Goal: Information Seeking & Learning: Compare options

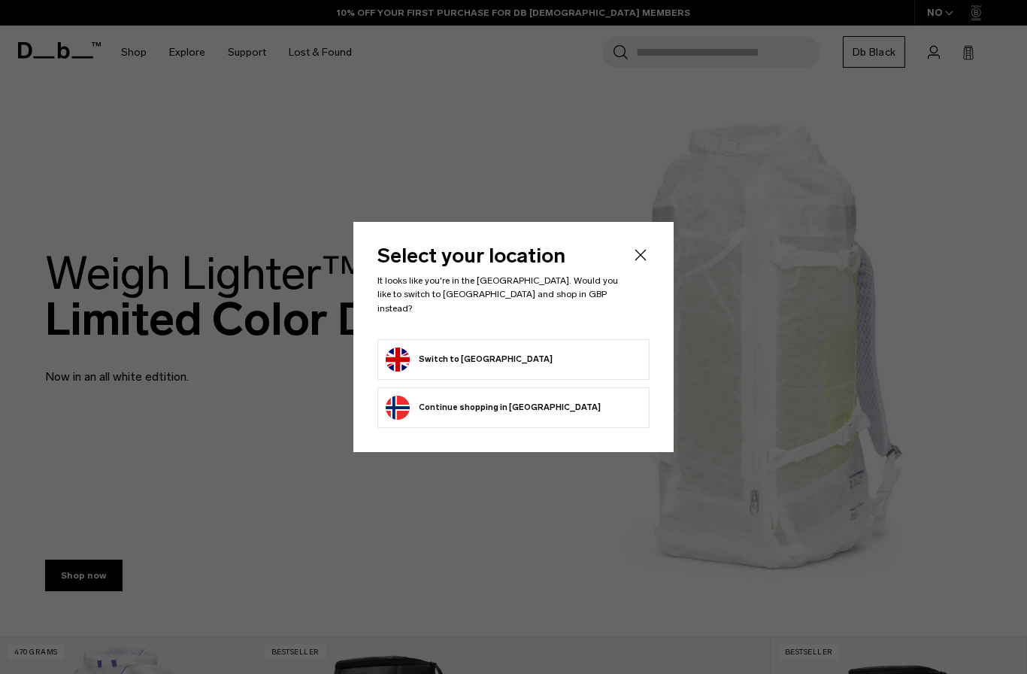
click at [451, 348] on button "Switch to [GEOGRAPHIC_DATA]" at bounding box center [469, 359] width 167 height 24
click at [450, 347] on button "Switch to [GEOGRAPHIC_DATA]" at bounding box center [469, 359] width 167 height 24
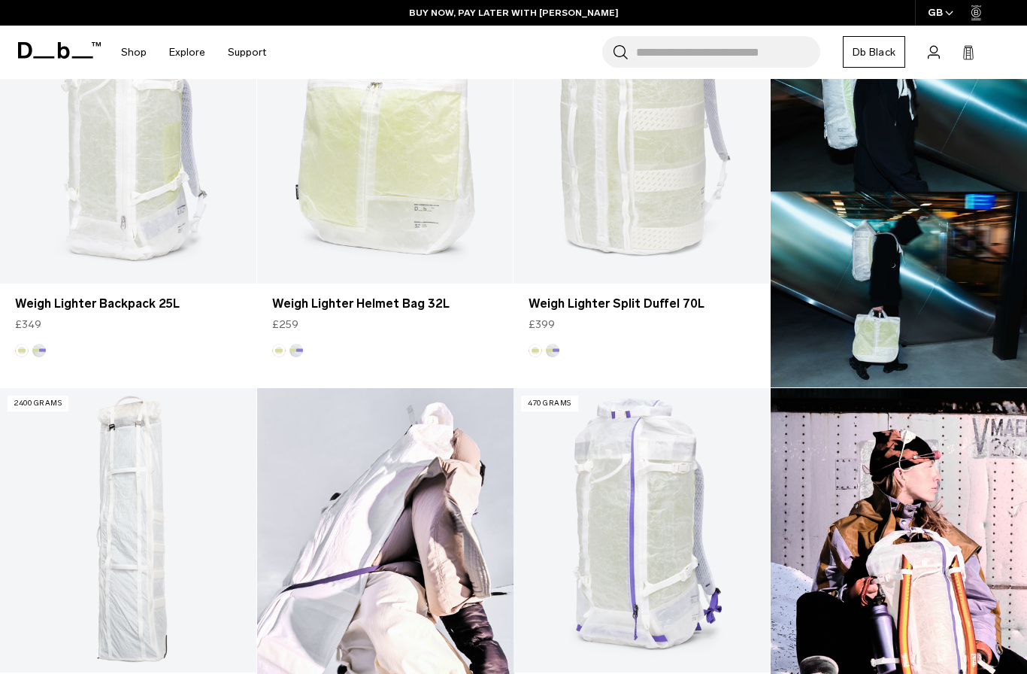
scroll to position [534, 0]
click at [928, 298] on img at bounding box center [899, 193] width 257 height 389
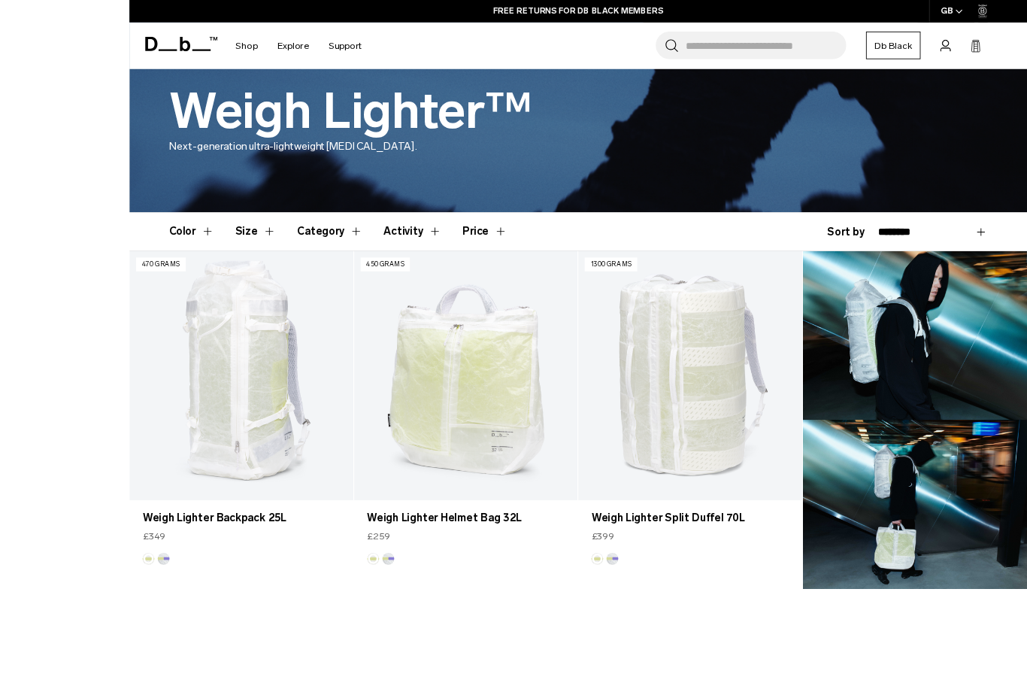
scroll to position [377, 0]
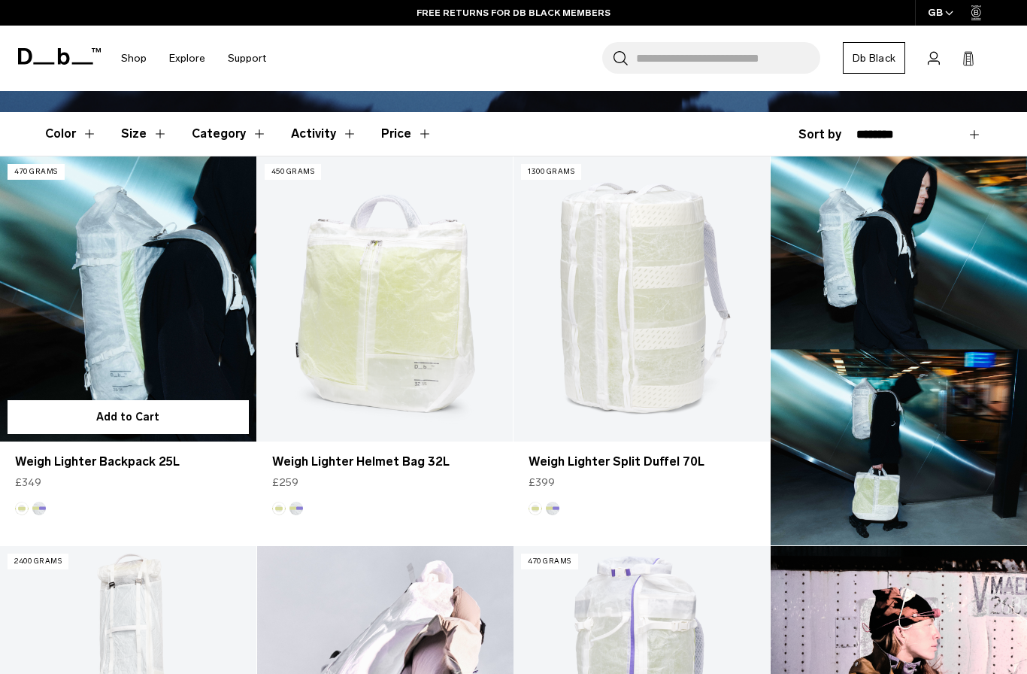
click at [85, 294] on link "Weigh Lighter Backpack 25L" at bounding box center [128, 298] width 256 height 284
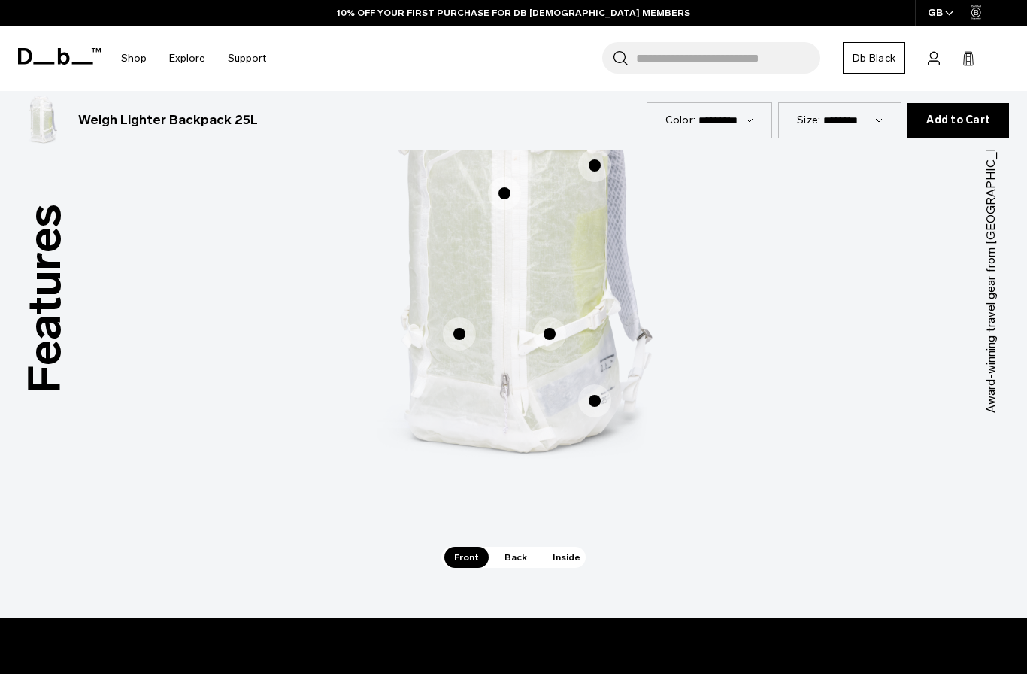
scroll to position [847, 0]
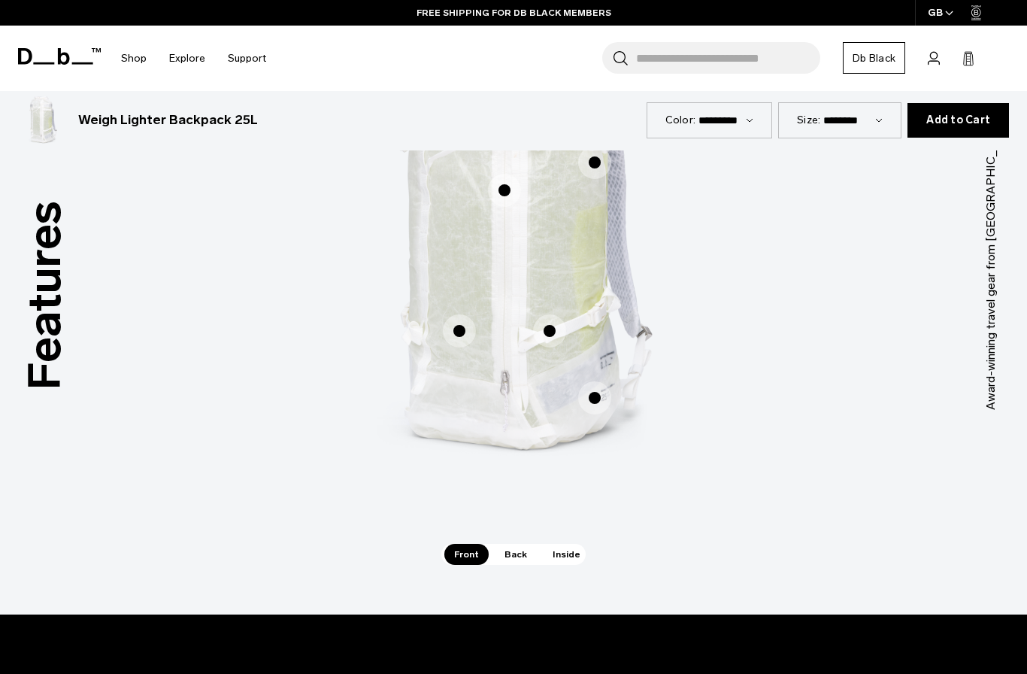
click at [562, 553] on span "Inside" at bounding box center [566, 554] width 47 height 21
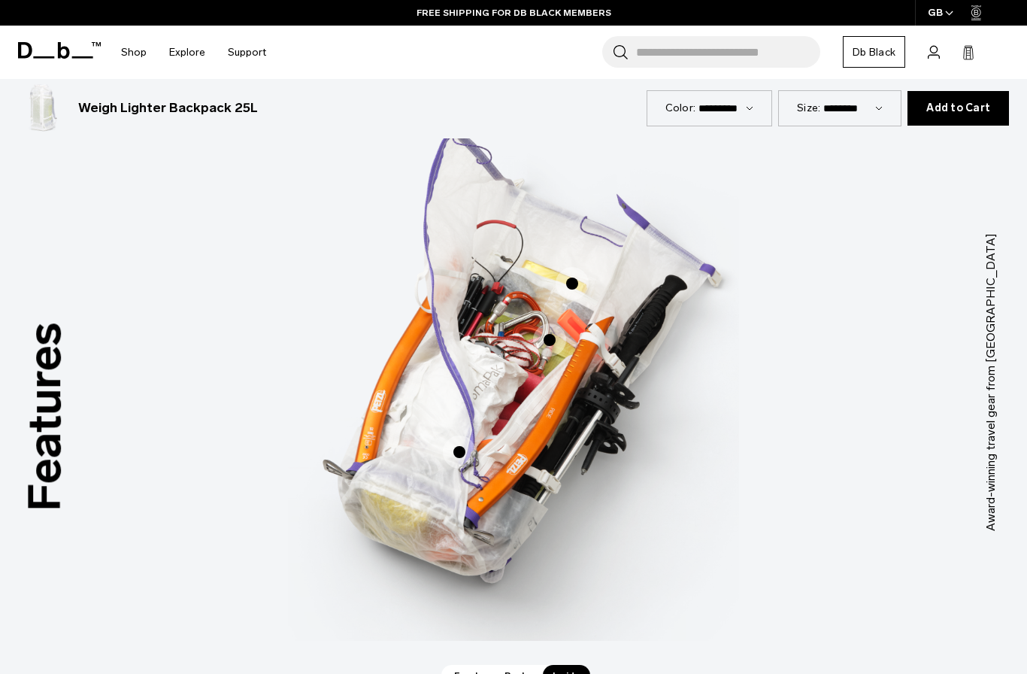
scroll to position [727, 0]
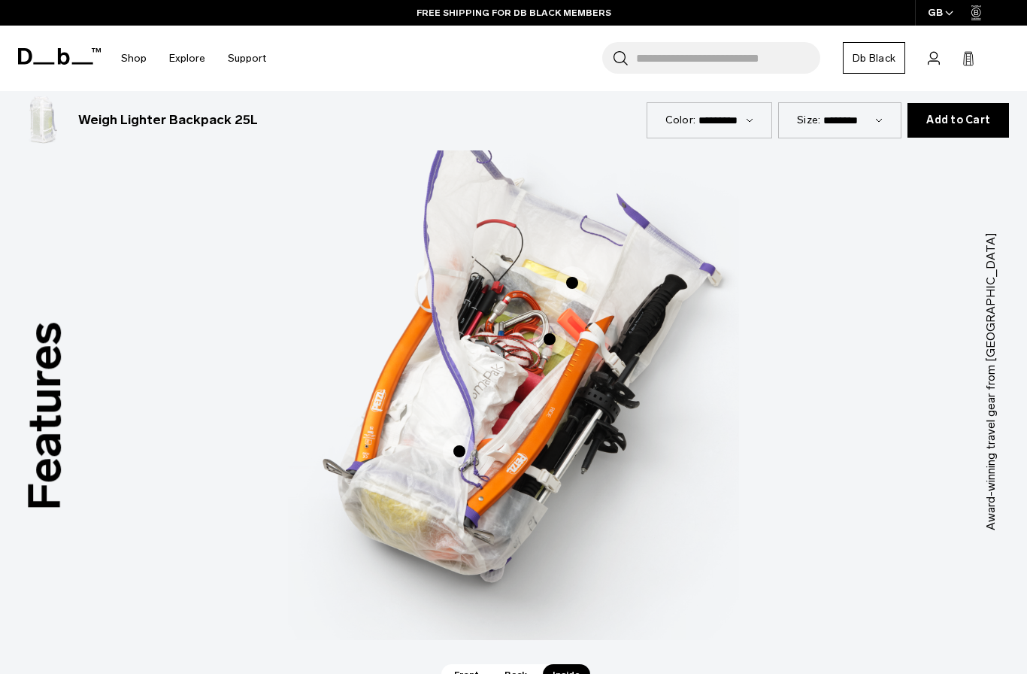
click at [571, 287] on span "3 / 3" at bounding box center [572, 282] width 33 height 33
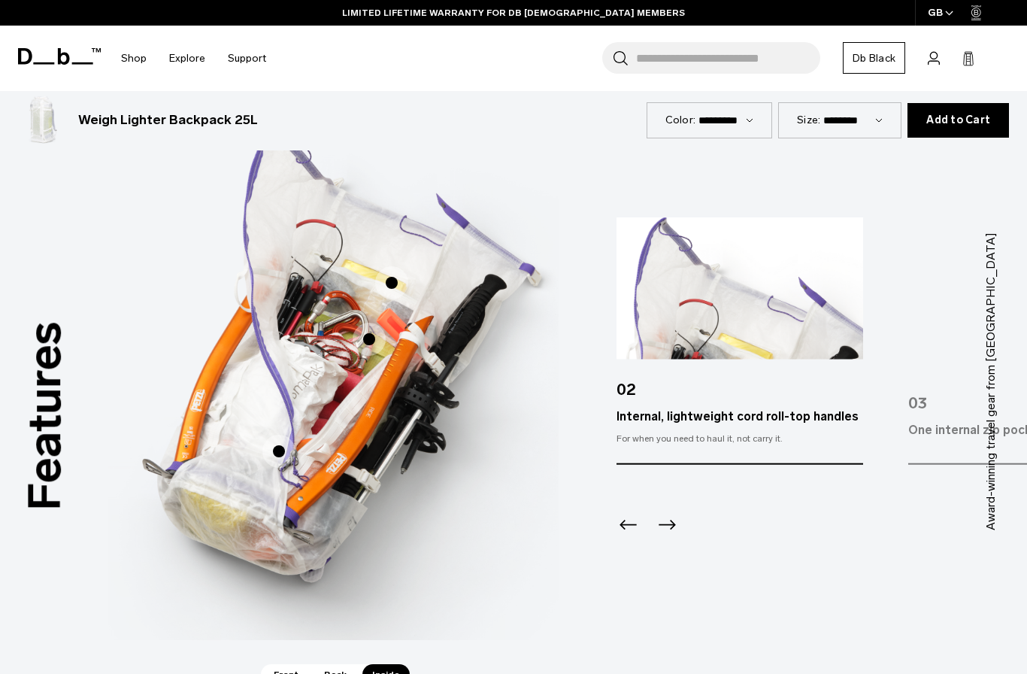
click at [677, 526] on icon "Next slide" at bounding box center [667, 525] width 24 height 24
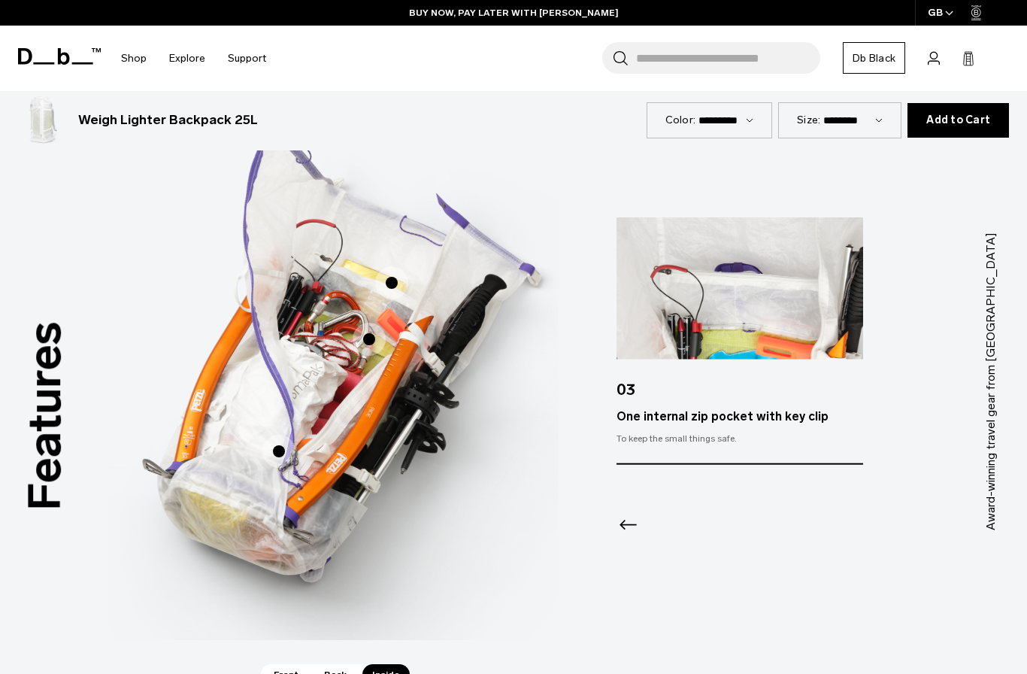
click at [637, 530] on icon "Previous slide" at bounding box center [629, 525] width 24 height 24
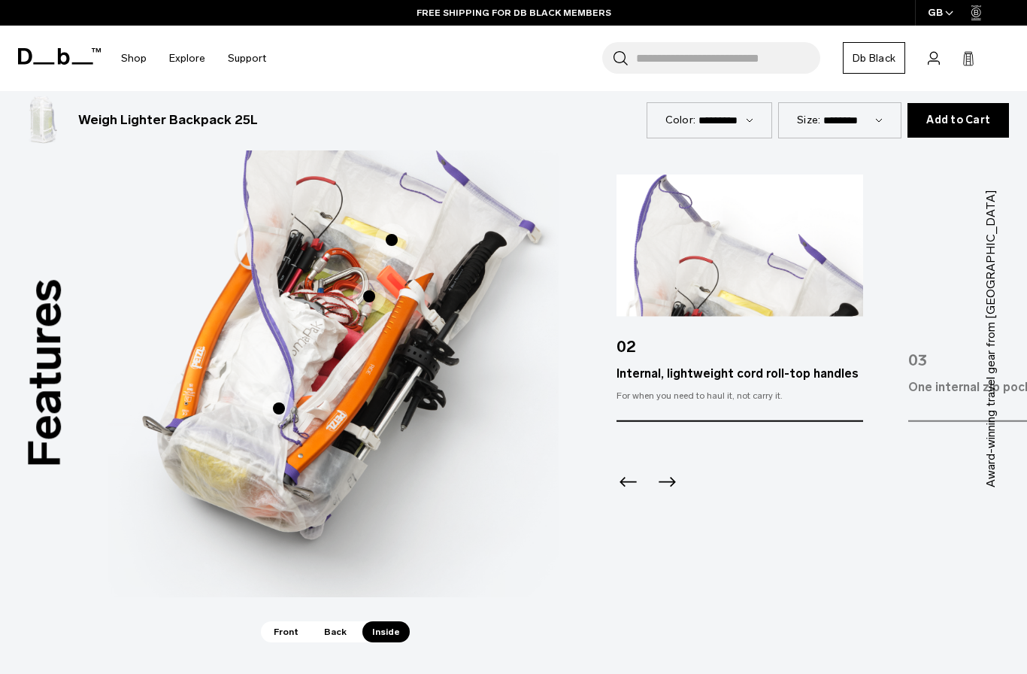
scroll to position [779, 0]
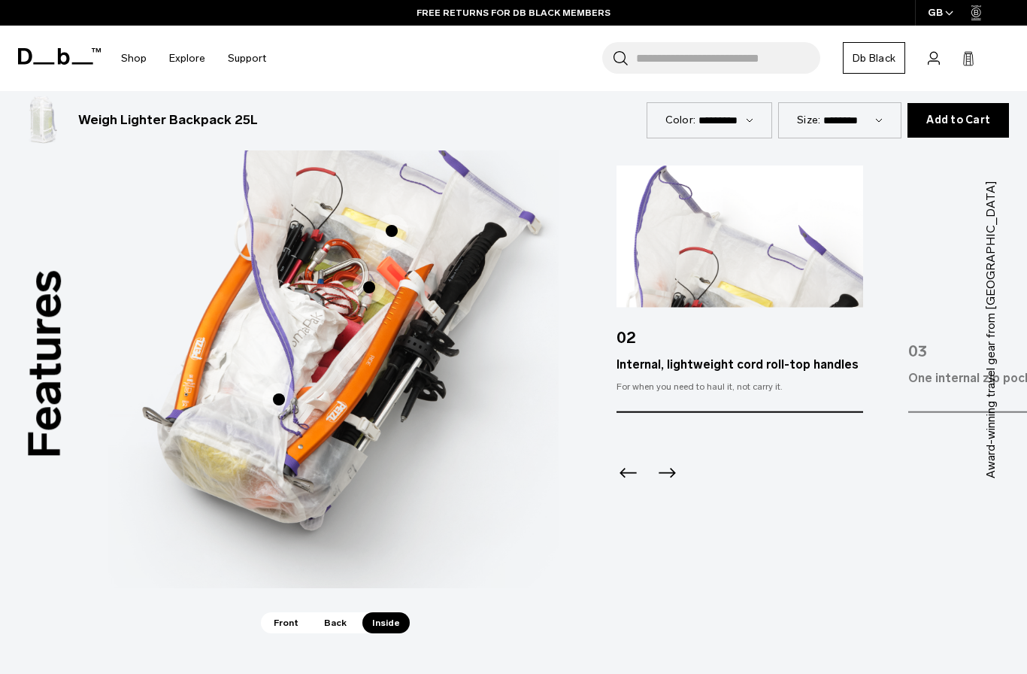
click at [330, 628] on span "Back" at bounding box center [335, 622] width 42 height 21
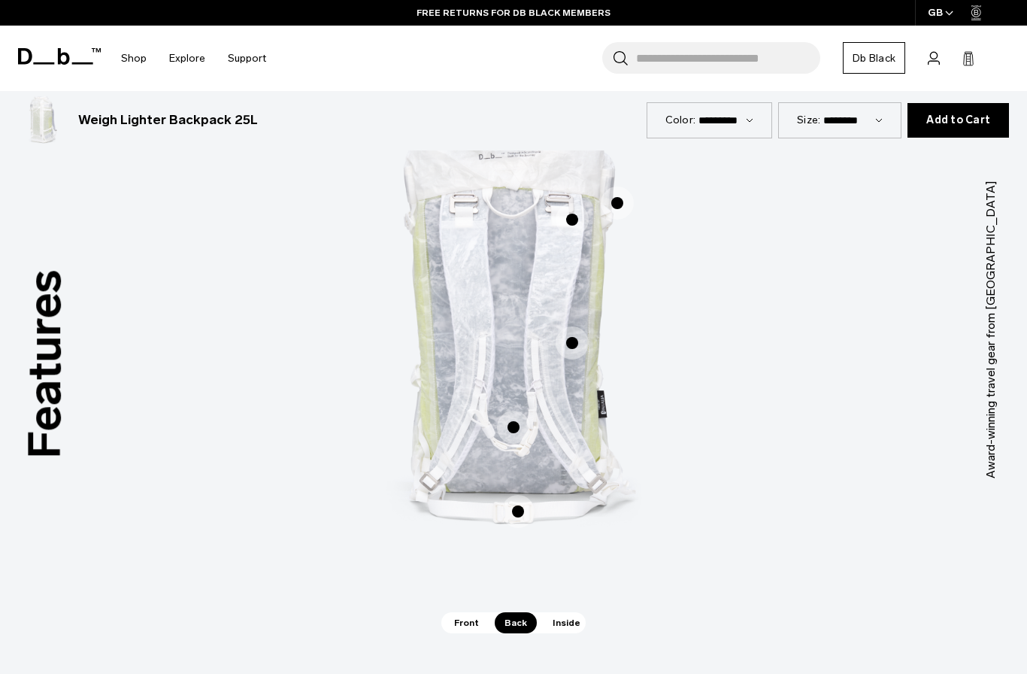
click at [458, 626] on span "Front" at bounding box center [466, 622] width 44 height 21
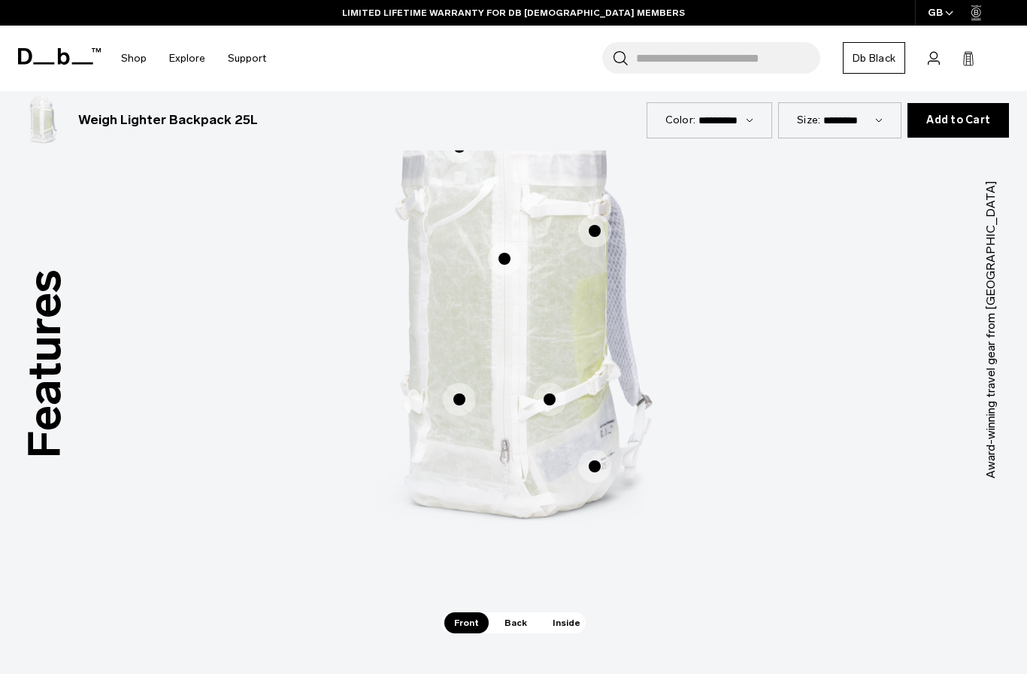
click at [508, 620] on span "Back" at bounding box center [516, 622] width 42 height 21
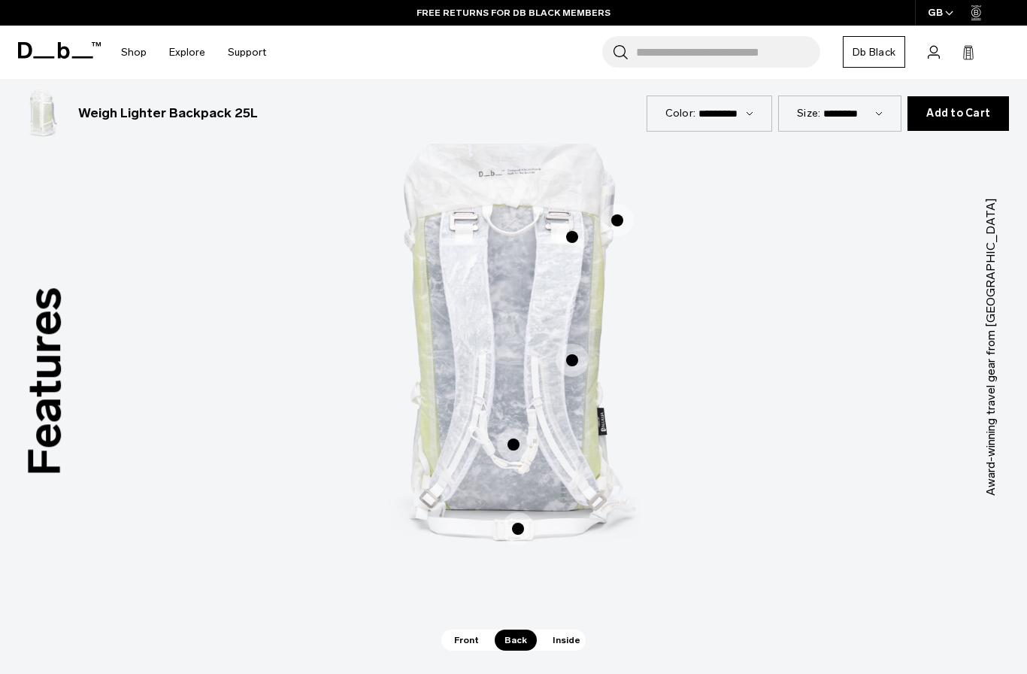
scroll to position [759, 0]
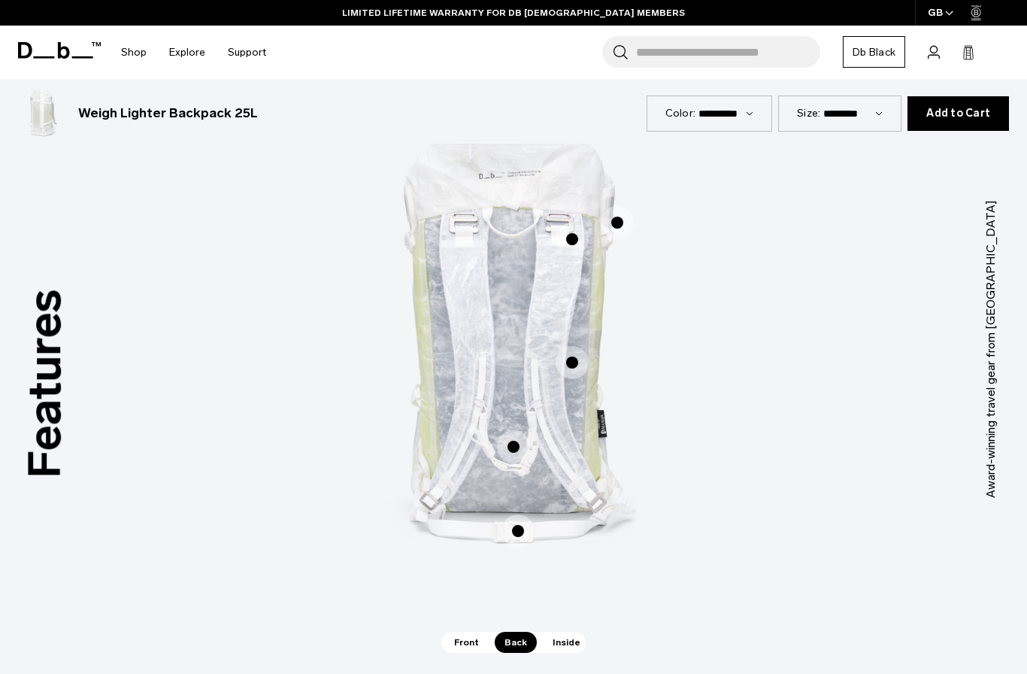
click at [512, 450] on span "2 / 3" at bounding box center [513, 446] width 33 height 33
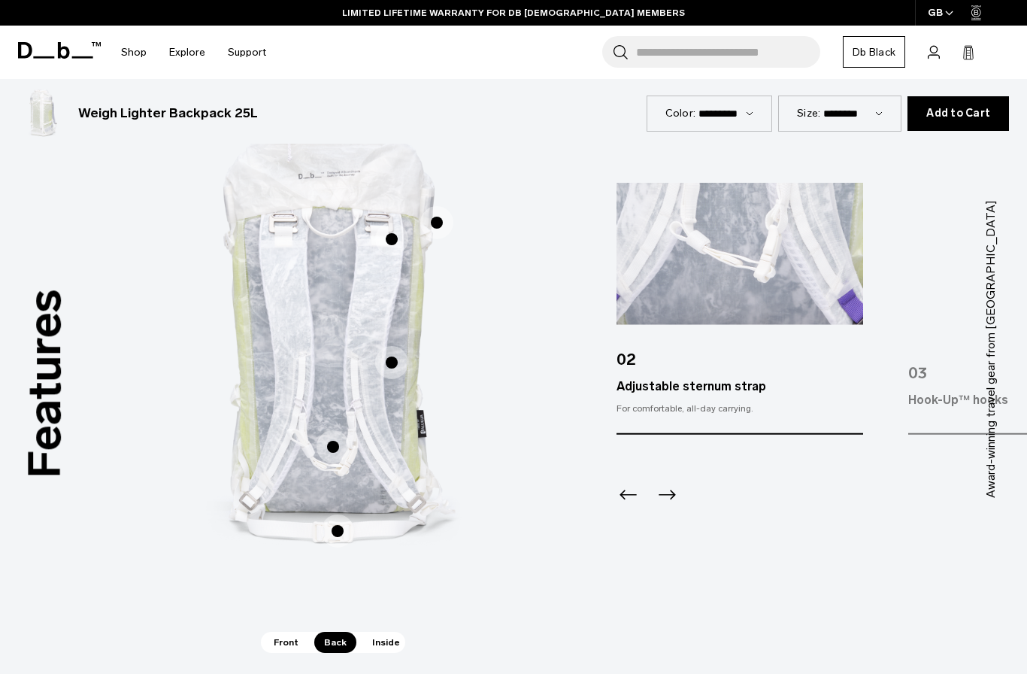
click at [338, 537] on span "2 / 3" at bounding box center [337, 530] width 33 height 33
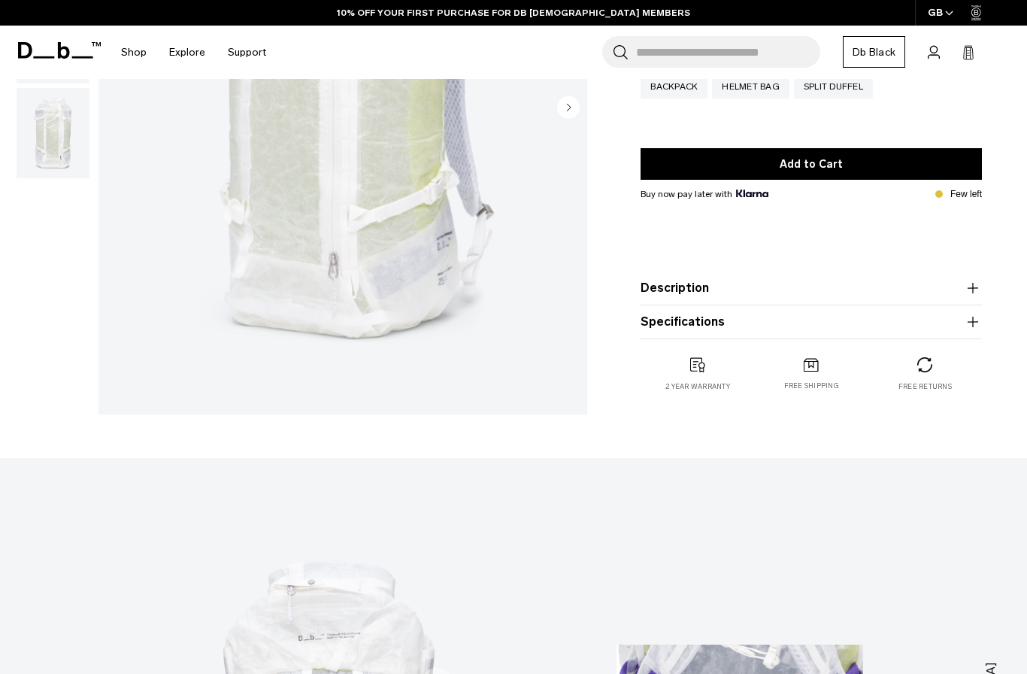
scroll to position [0, 0]
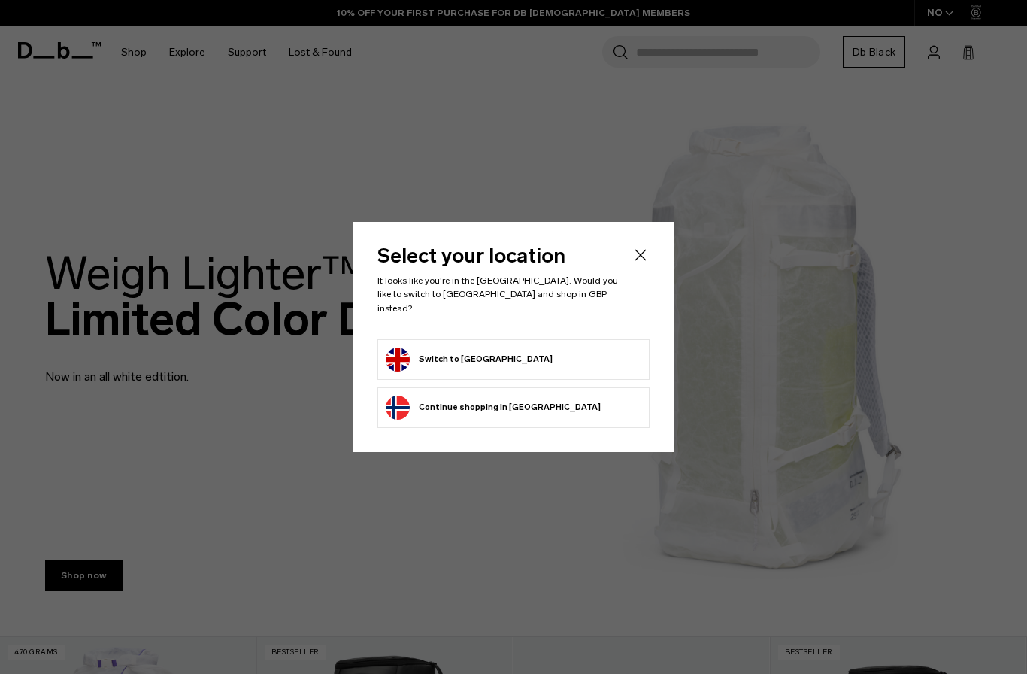
click at [447, 347] on button "Switch to [GEOGRAPHIC_DATA]" at bounding box center [469, 359] width 167 height 24
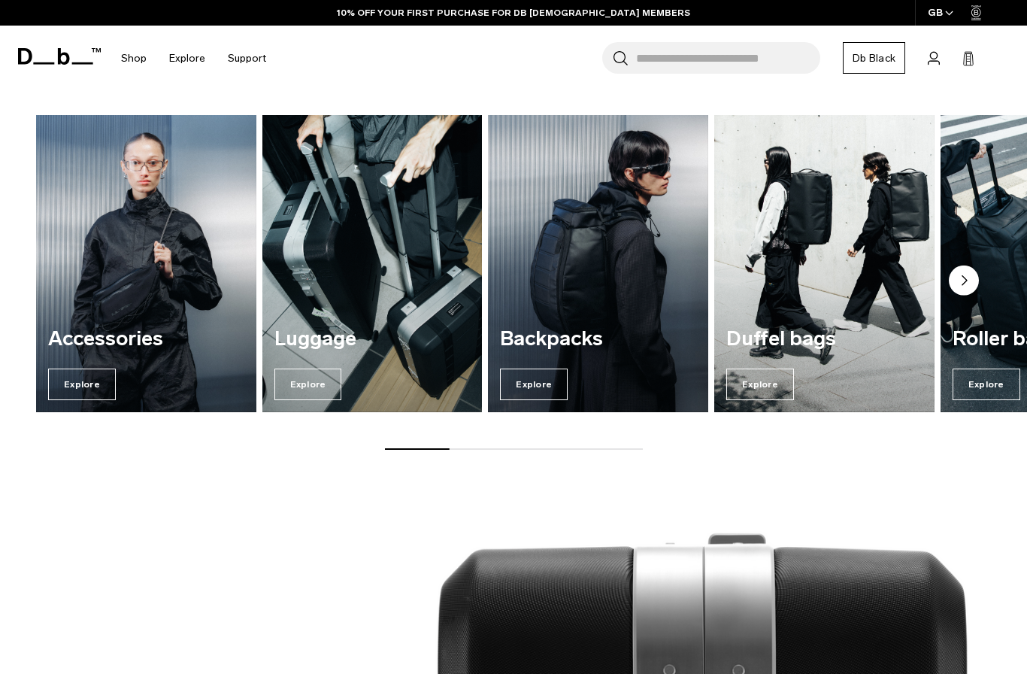
scroll to position [1047, 0]
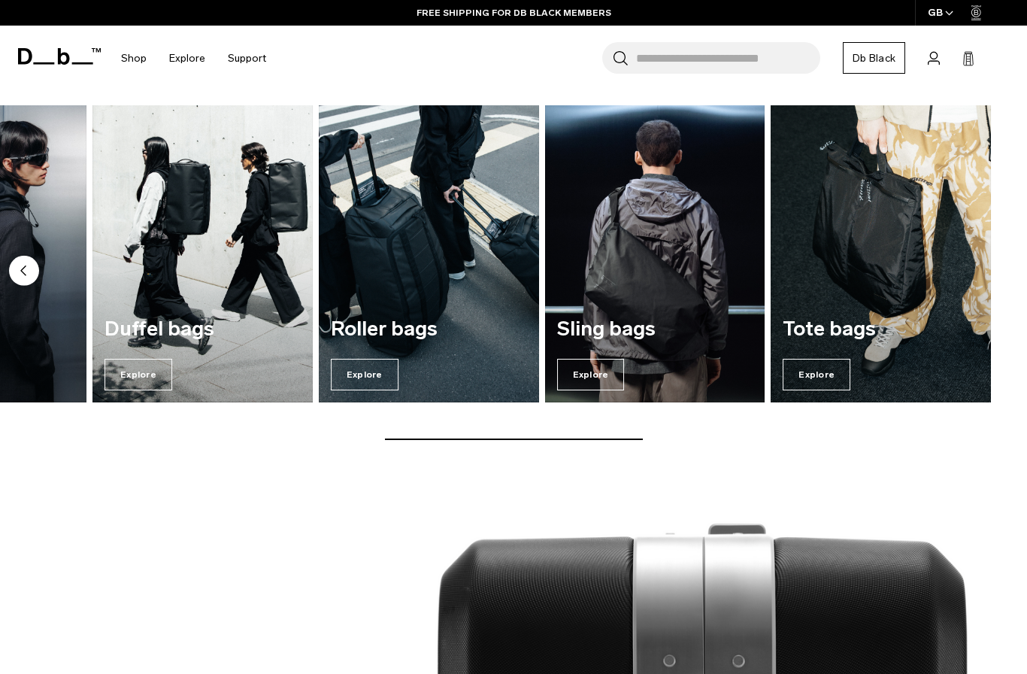
click at [823, 368] on span "Explore" at bounding box center [817, 375] width 68 height 32
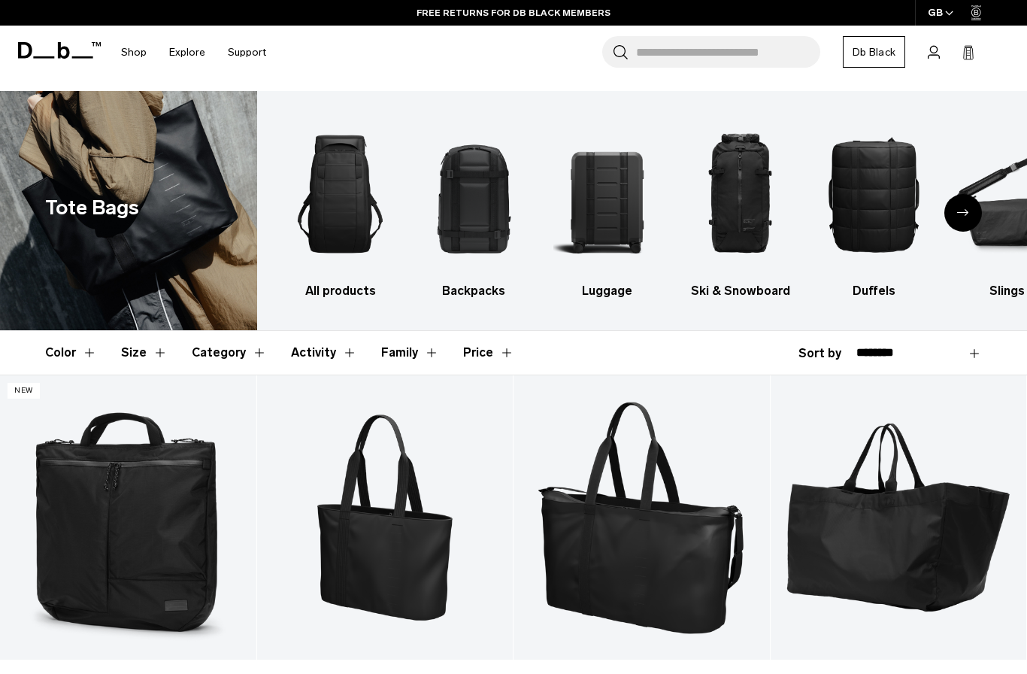
click at [486, 204] on img "2 / 10" at bounding box center [473, 194] width 107 height 161
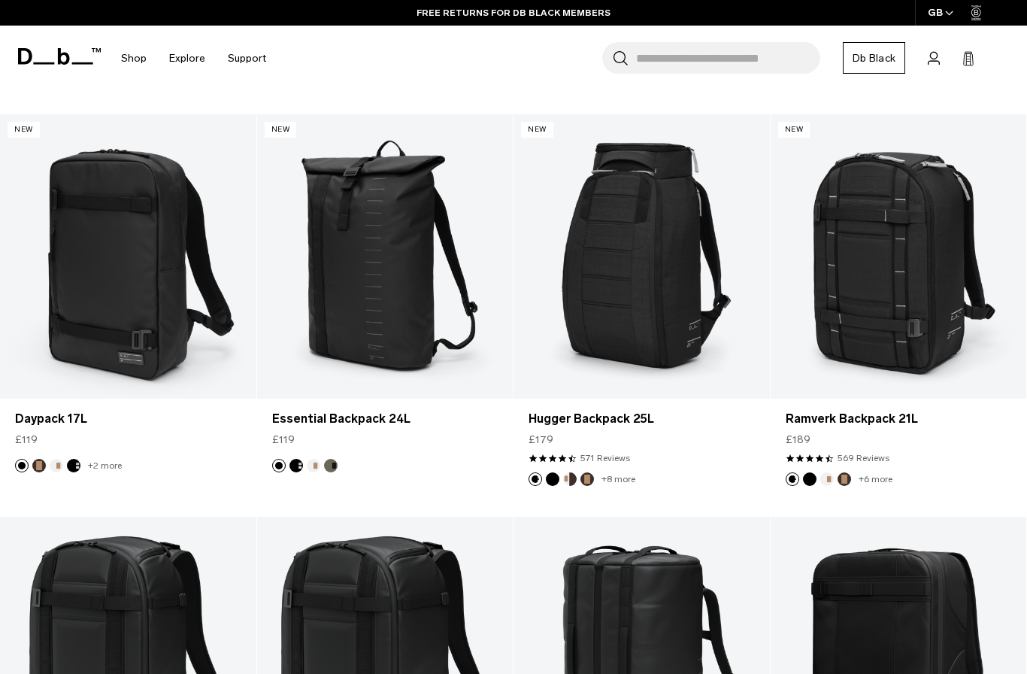
scroll to position [1457, 0]
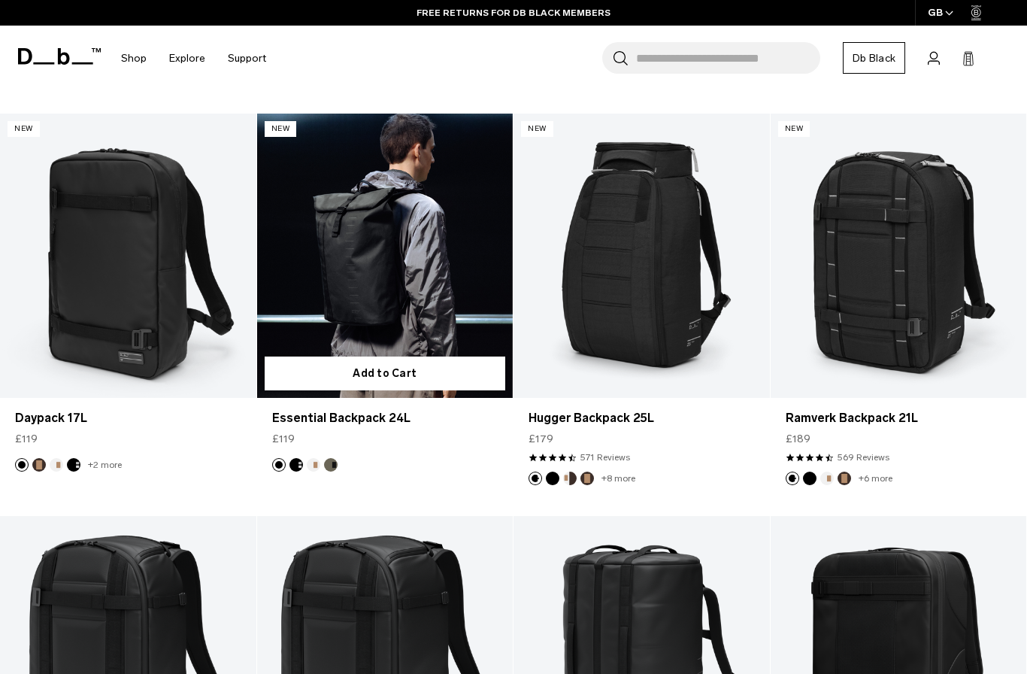
click at [317, 265] on link "Essential Backpack 24L" at bounding box center [385, 256] width 256 height 284
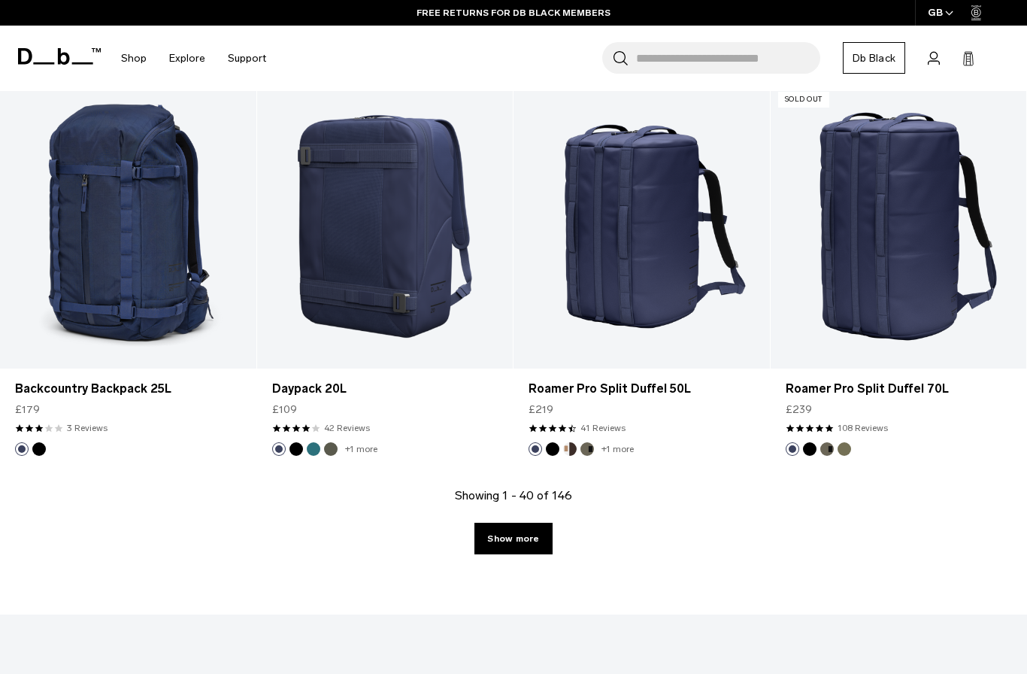
scroll to position [3907, 0]
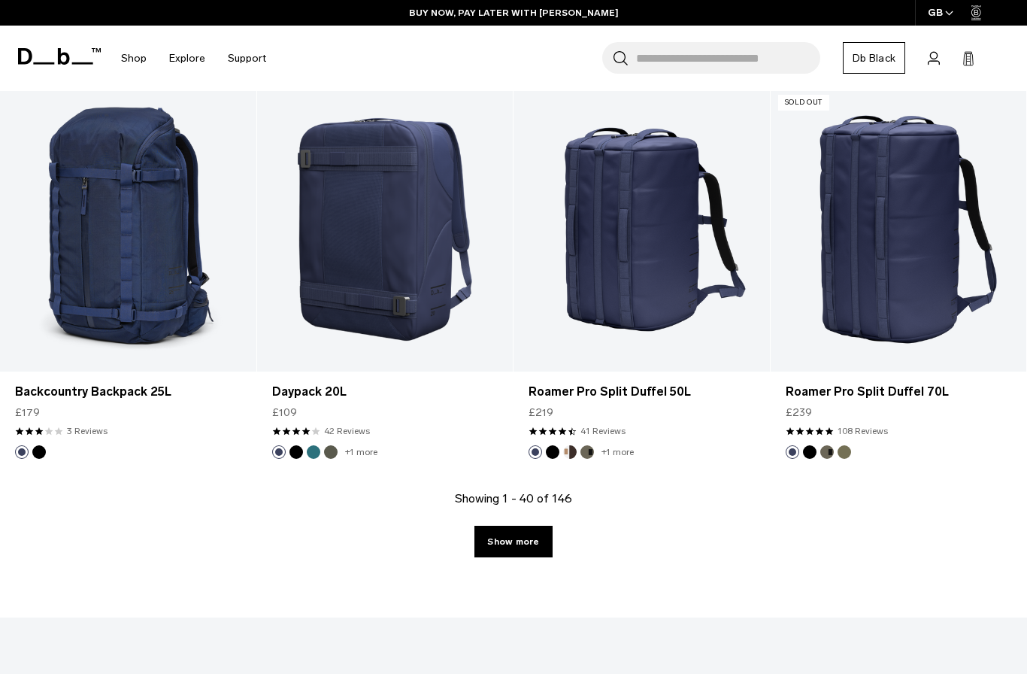
click at [531, 542] on link "Show more" at bounding box center [512, 542] width 77 height 32
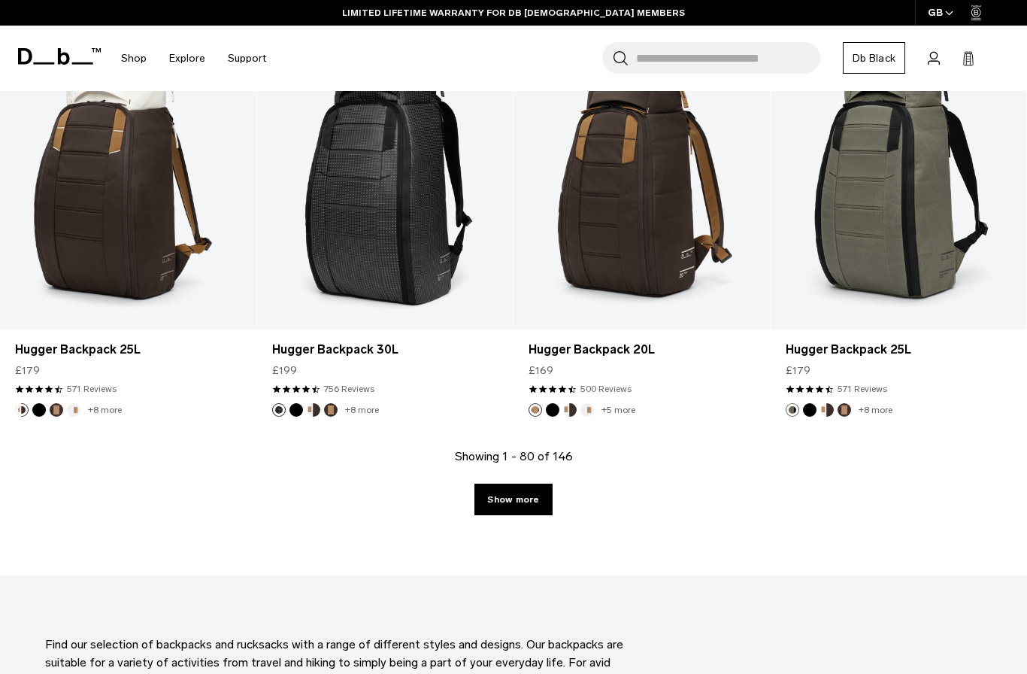
scroll to position [7944, 0]
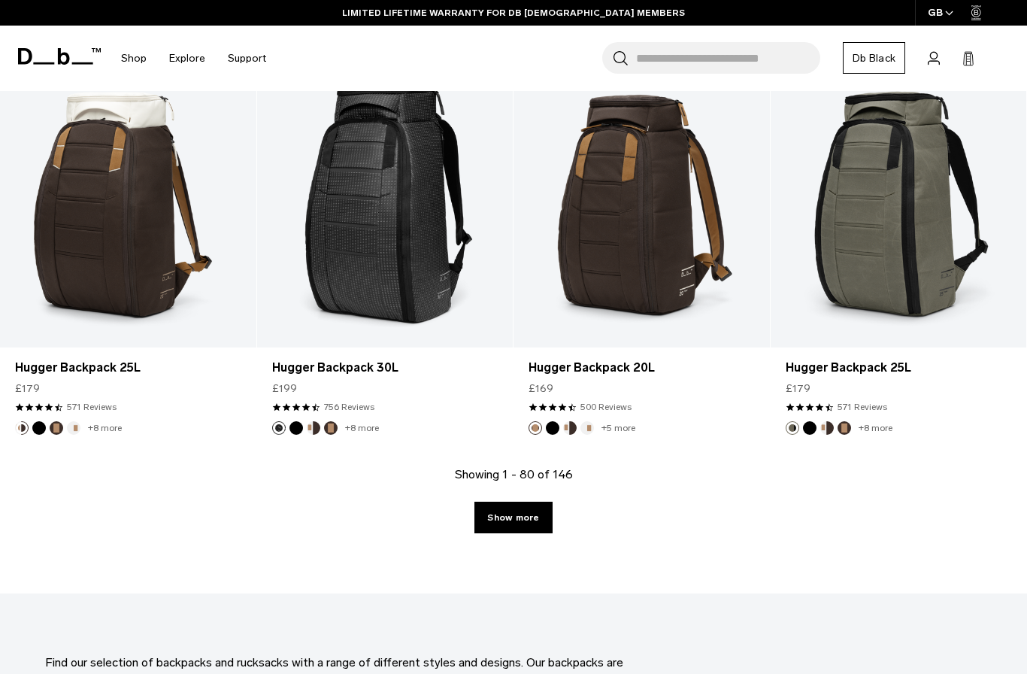
click at [536, 509] on link "Show more" at bounding box center [512, 517] width 77 height 32
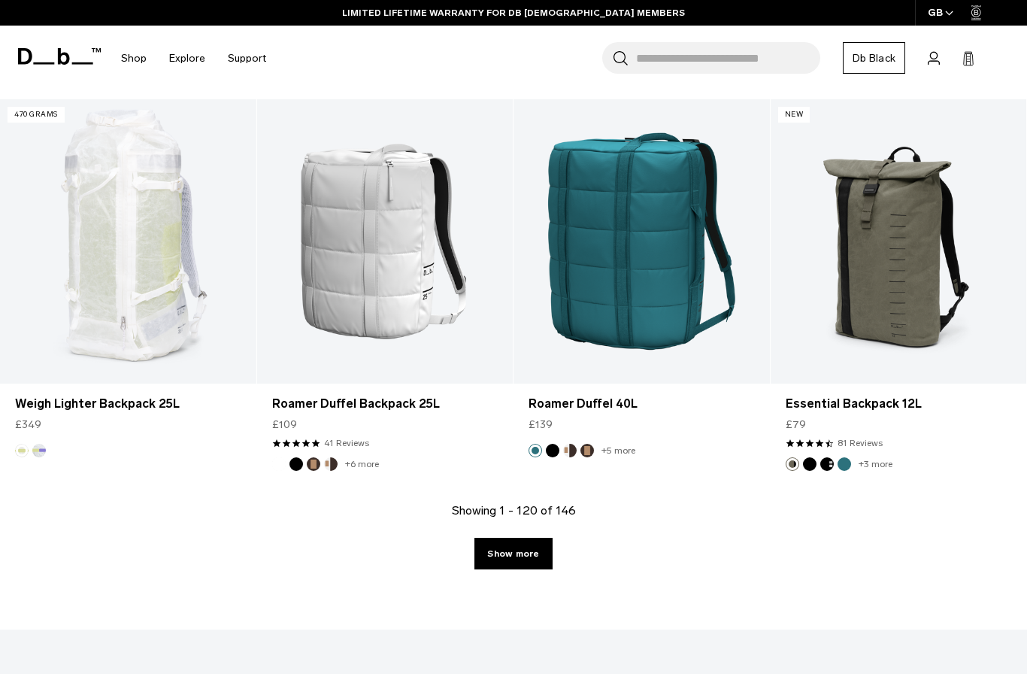
scroll to position [11949, 0]
click at [532, 561] on link "Show more" at bounding box center [512, 554] width 77 height 32
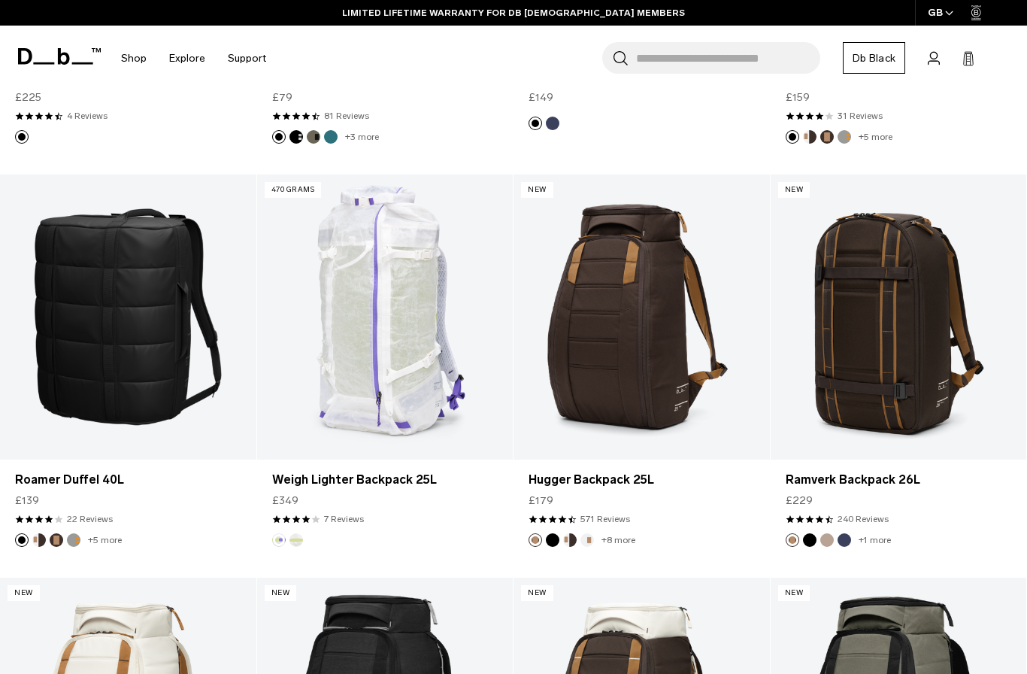
scroll to position [7028, 0]
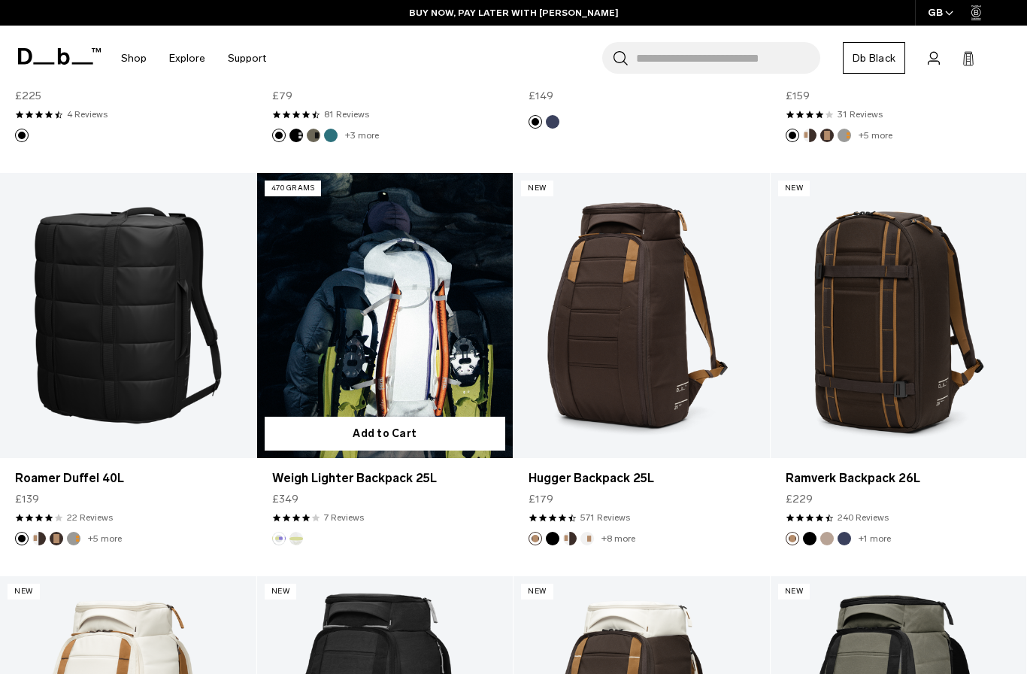
click at [472, 336] on link "Weigh Lighter Backpack 25L" at bounding box center [385, 315] width 256 height 284
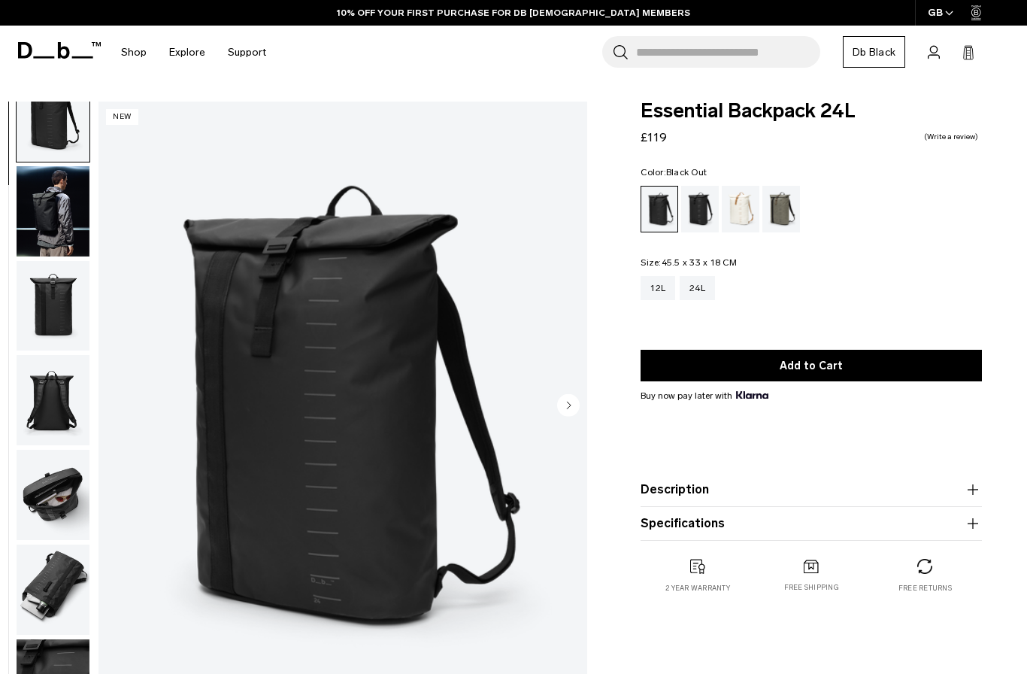
scroll to position [33, 0]
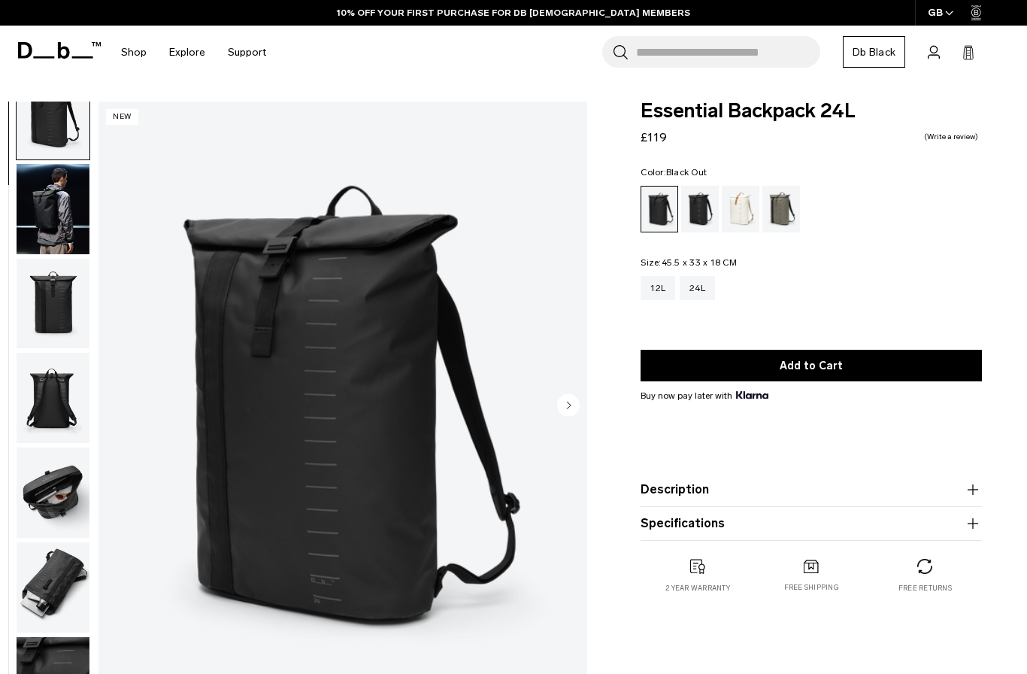
click at [61, 507] on img "button" at bounding box center [53, 492] width 73 height 90
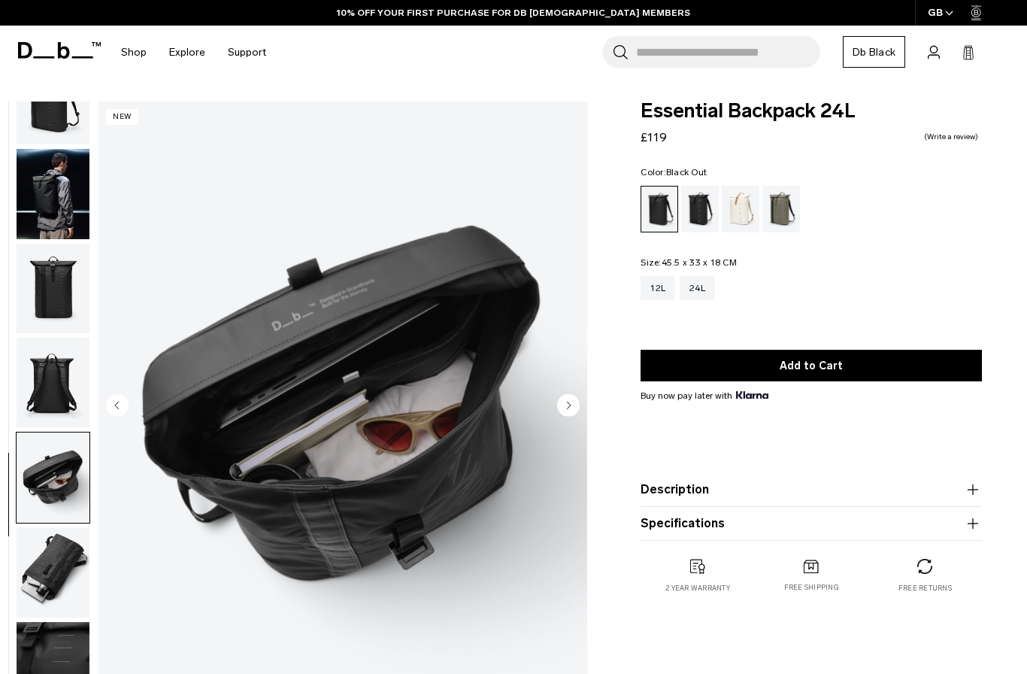
scroll to position [56, 0]
click at [62, 574] on img "button" at bounding box center [53, 572] width 73 height 90
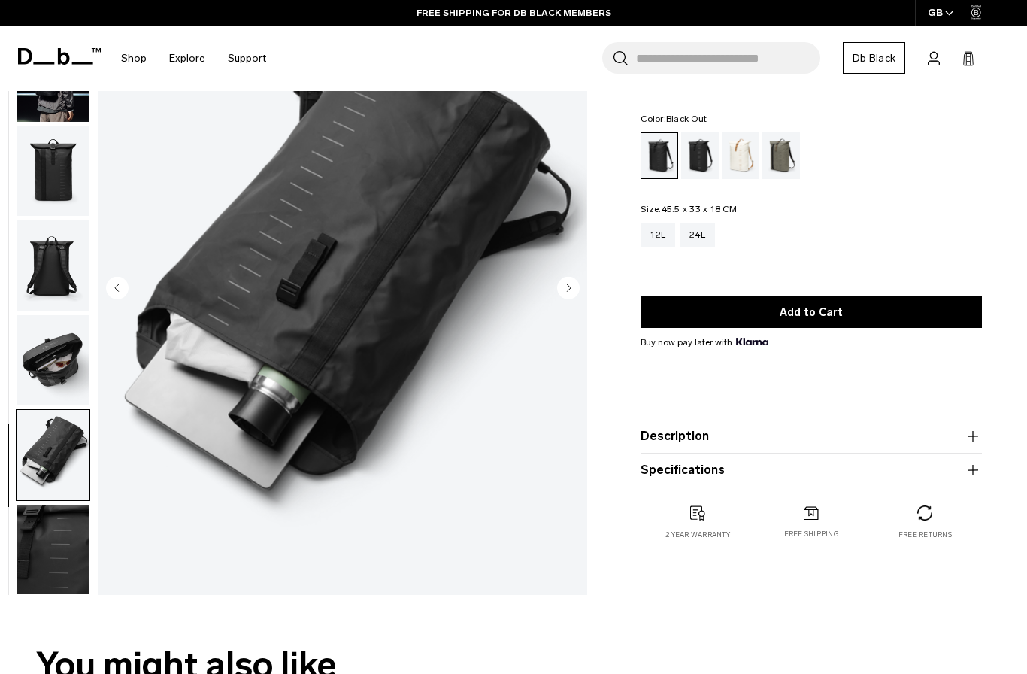
scroll to position [132, 0]
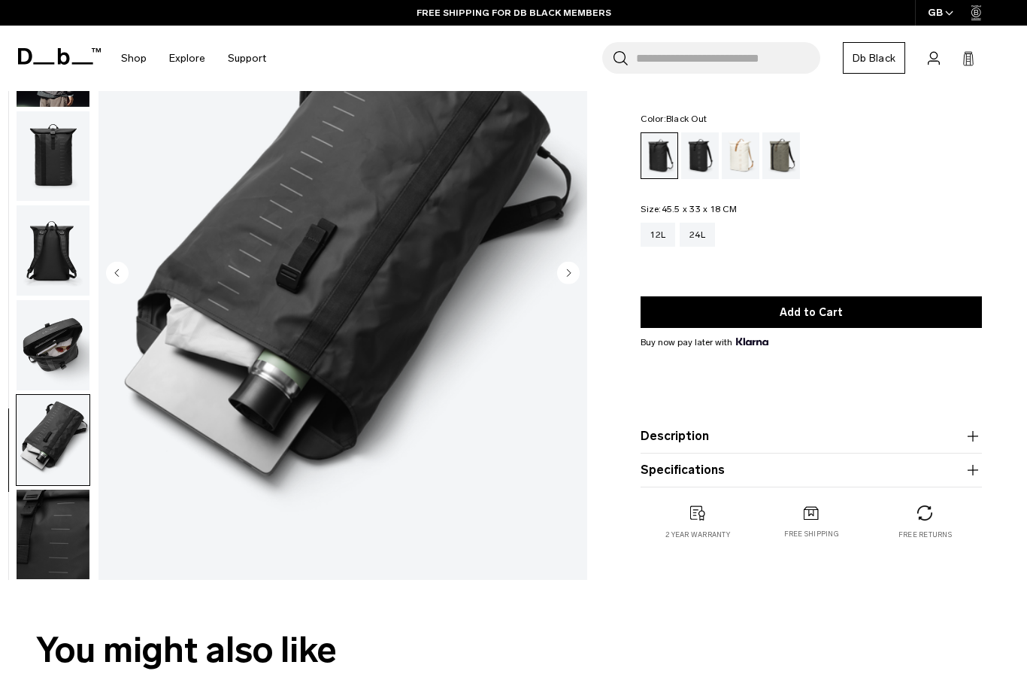
click at [56, 544] on img "button" at bounding box center [53, 534] width 73 height 90
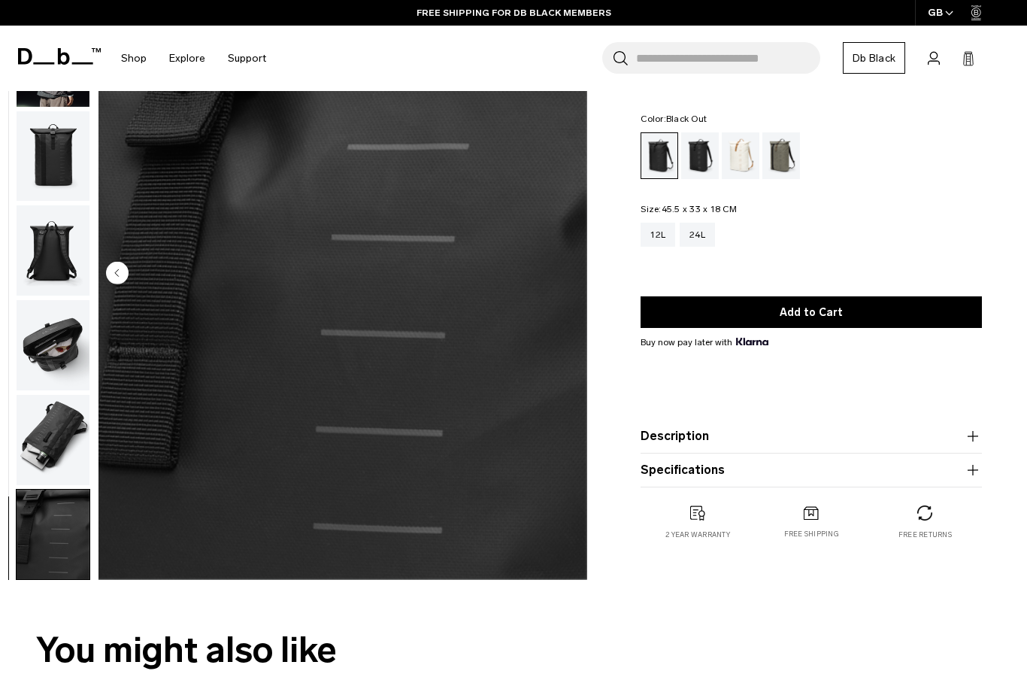
click at [44, 437] on img "button" at bounding box center [53, 440] width 73 height 90
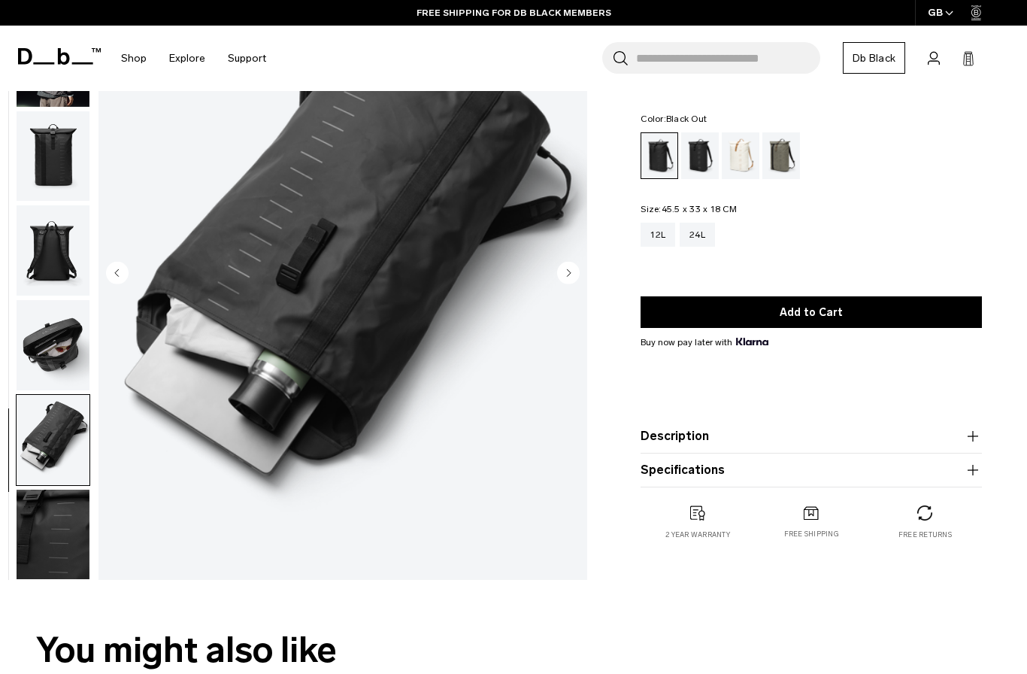
click at [41, 334] on img "button" at bounding box center [53, 345] width 73 height 90
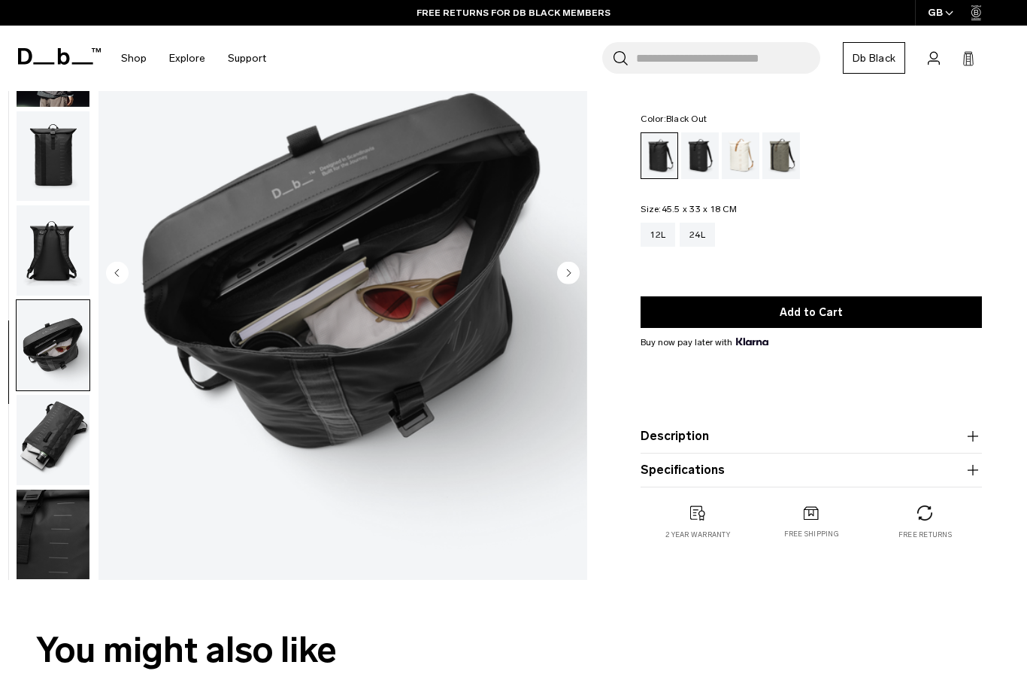
click at [55, 256] on img "button" at bounding box center [53, 250] width 73 height 90
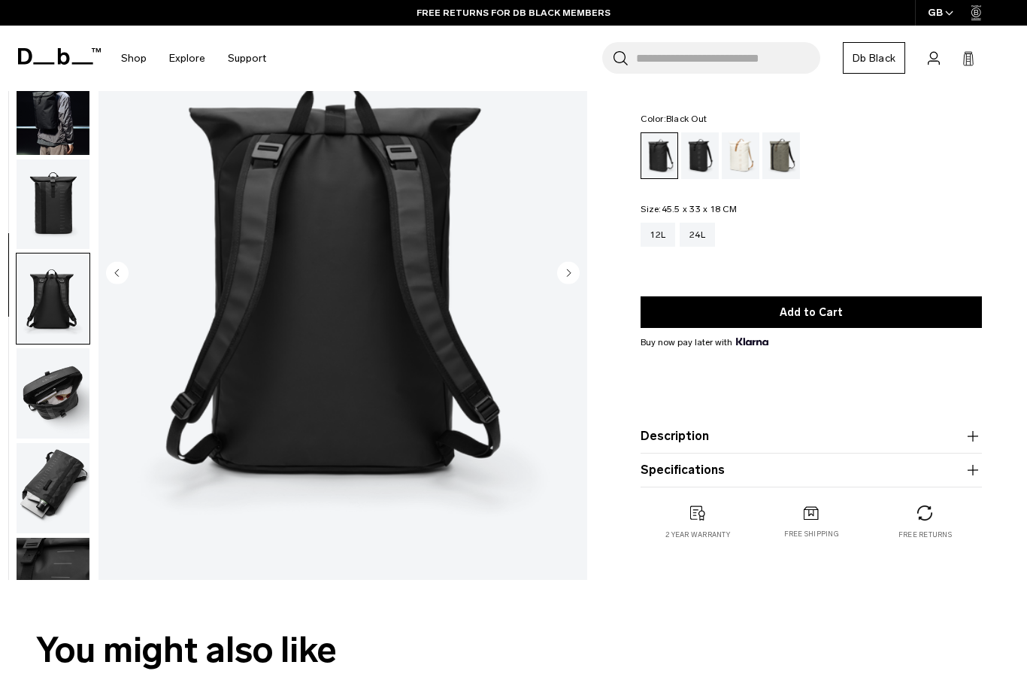
scroll to position [0, 0]
click at [46, 199] on img "button" at bounding box center [53, 204] width 73 height 90
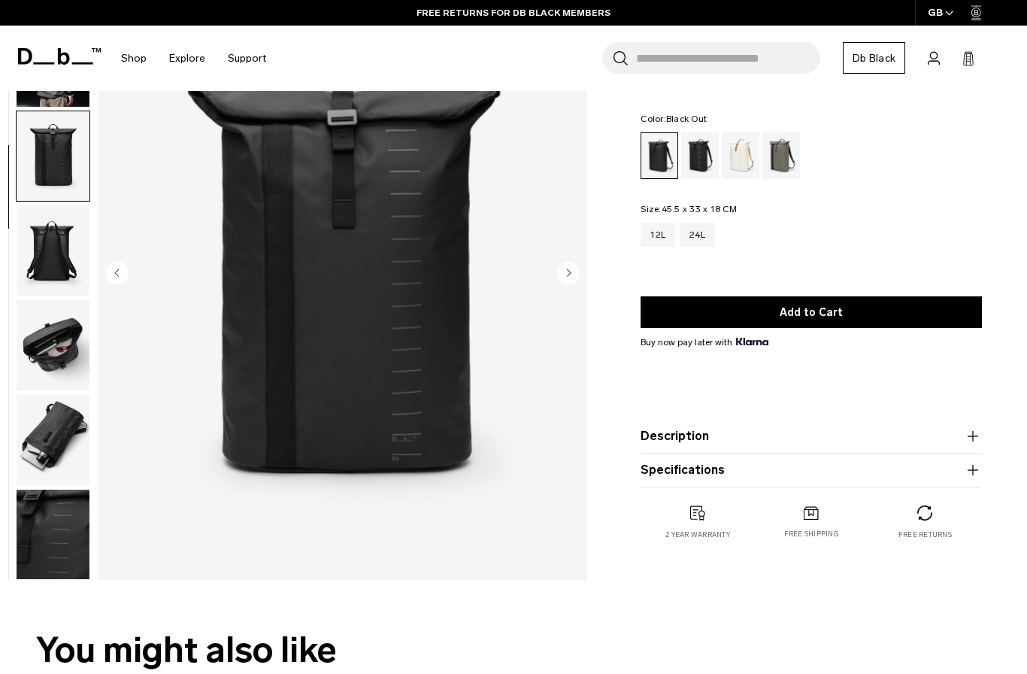
scroll to position [56, 0]
click at [57, 118] on img "button" at bounding box center [53, 156] width 73 height 90
click at [46, 111] on img "button" at bounding box center [53, 156] width 73 height 90
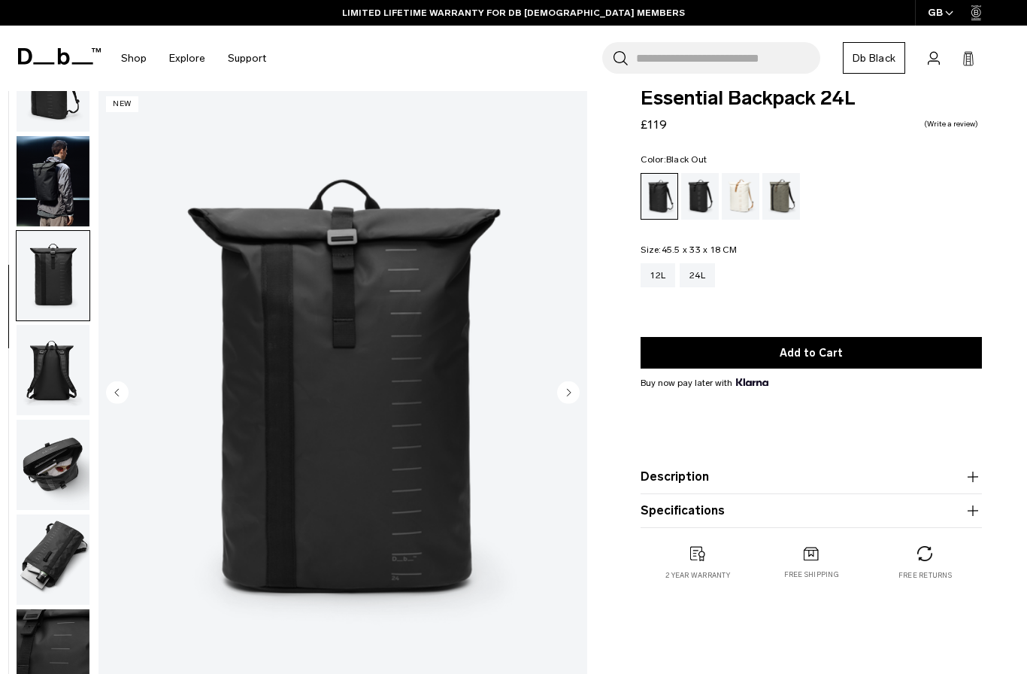
scroll to position [0, 0]
